Goal: Transaction & Acquisition: Obtain resource

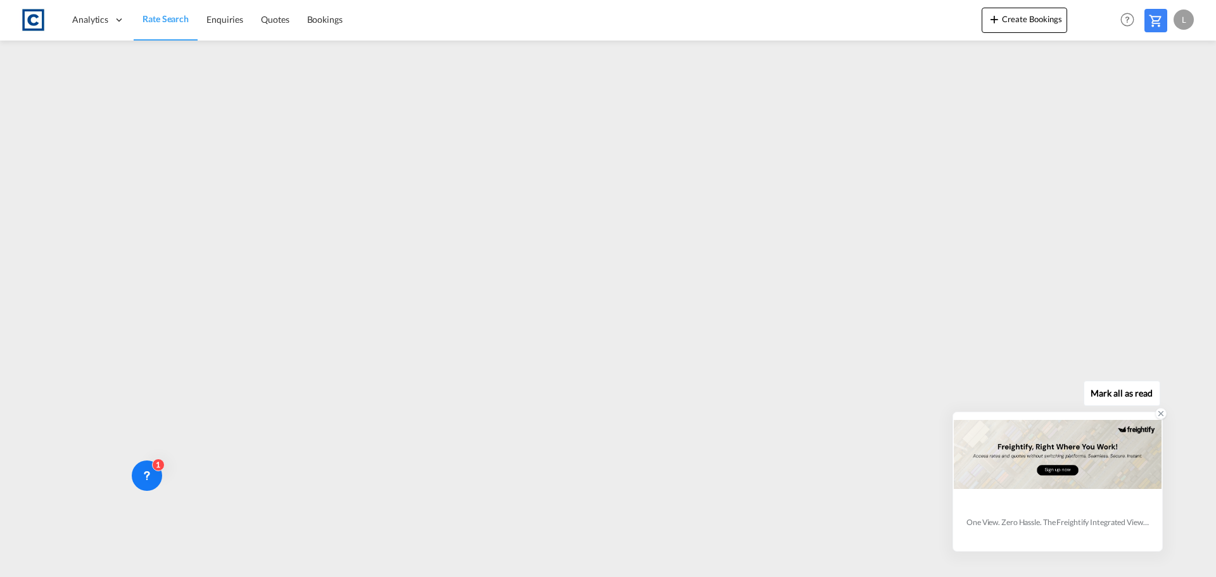
click at [1156, 413] on div at bounding box center [1160, 413] width 11 height 11
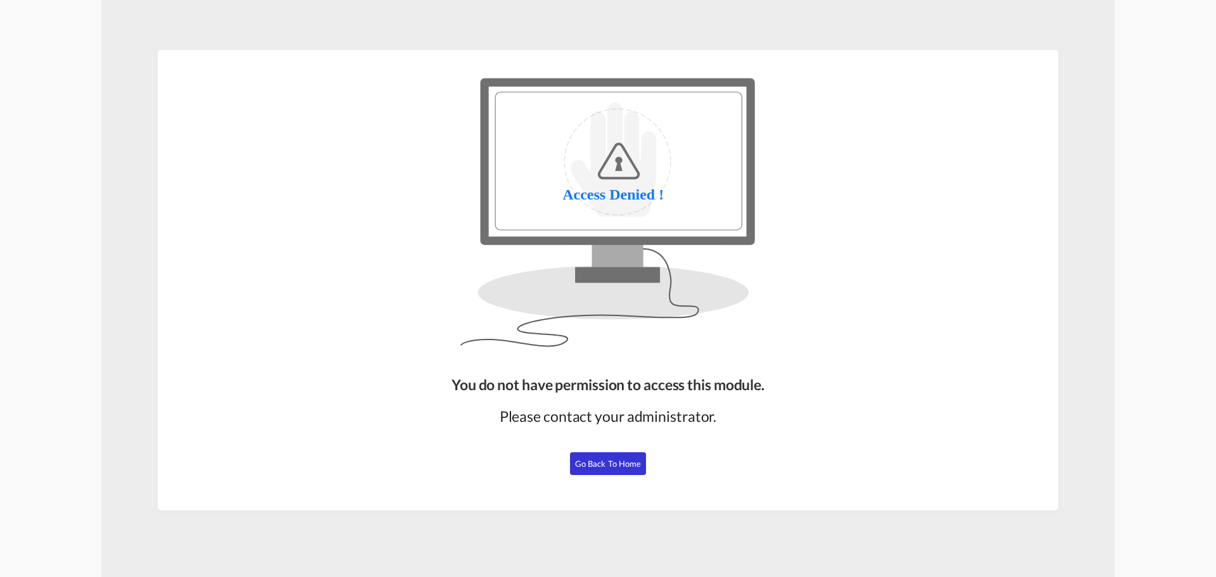
click at [600, 456] on button "Go Back to Home" at bounding box center [608, 463] width 76 height 23
